Goal: Task Accomplishment & Management: Use online tool/utility

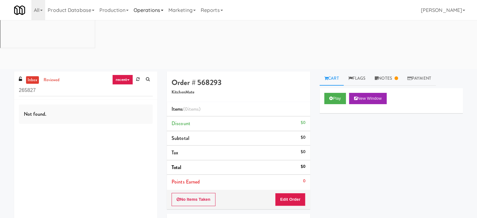
click at [153, 11] on link "Operations" at bounding box center [148, 10] width 35 height 20
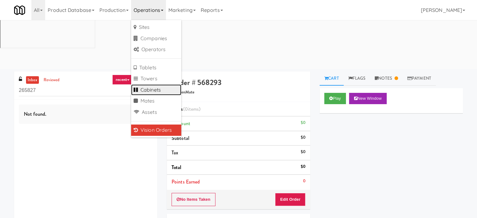
click at [154, 89] on link "Cabinets" at bounding box center [156, 89] width 50 height 11
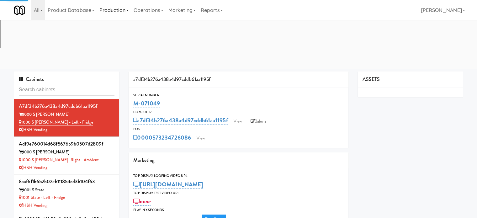
type input "3"
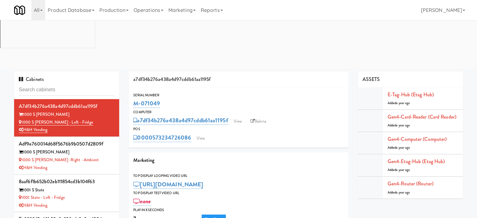
click at [89, 84] on input "text" at bounding box center [67, 90] width 96 height 12
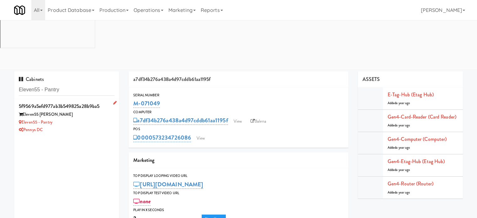
type input "Eleven55 - Pantry"
click at [93, 111] on div "Eleven55 [PERSON_NAME]" at bounding box center [67, 115] width 96 height 8
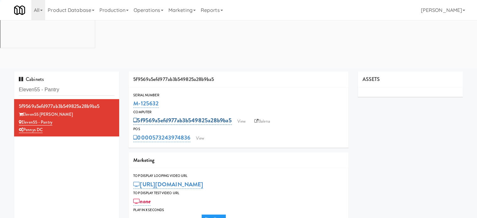
type input "3"
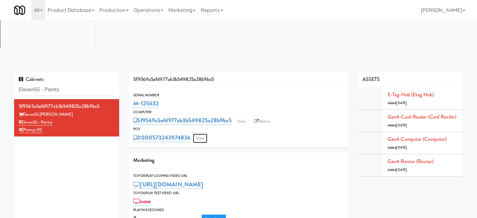
drag, startPoint x: 203, startPoint y: 91, endPoint x: 198, endPoint y: 87, distance: 6.7
click at [203, 134] on link "View" at bounding box center [200, 138] width 14 height 9
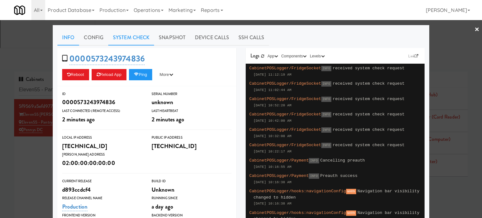
click at [131, 36] on link "System Check" at bounding box center [131, 38] width 46 height 16
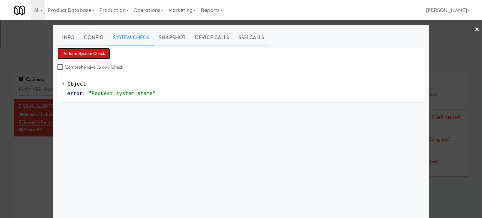
click at [90, 55] on button "Perform System Check" at bounding box center [83, 53] width 53 height 11
click at [37, 110] on div at bounding box center [241, 109] width 482 height 218
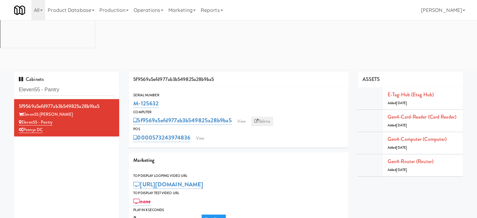
click at [265, 117] on link "Balena" at bounding box center [262, 121] width 22 height 9
